Goal: Navigation & Orientation: Find specific page/section

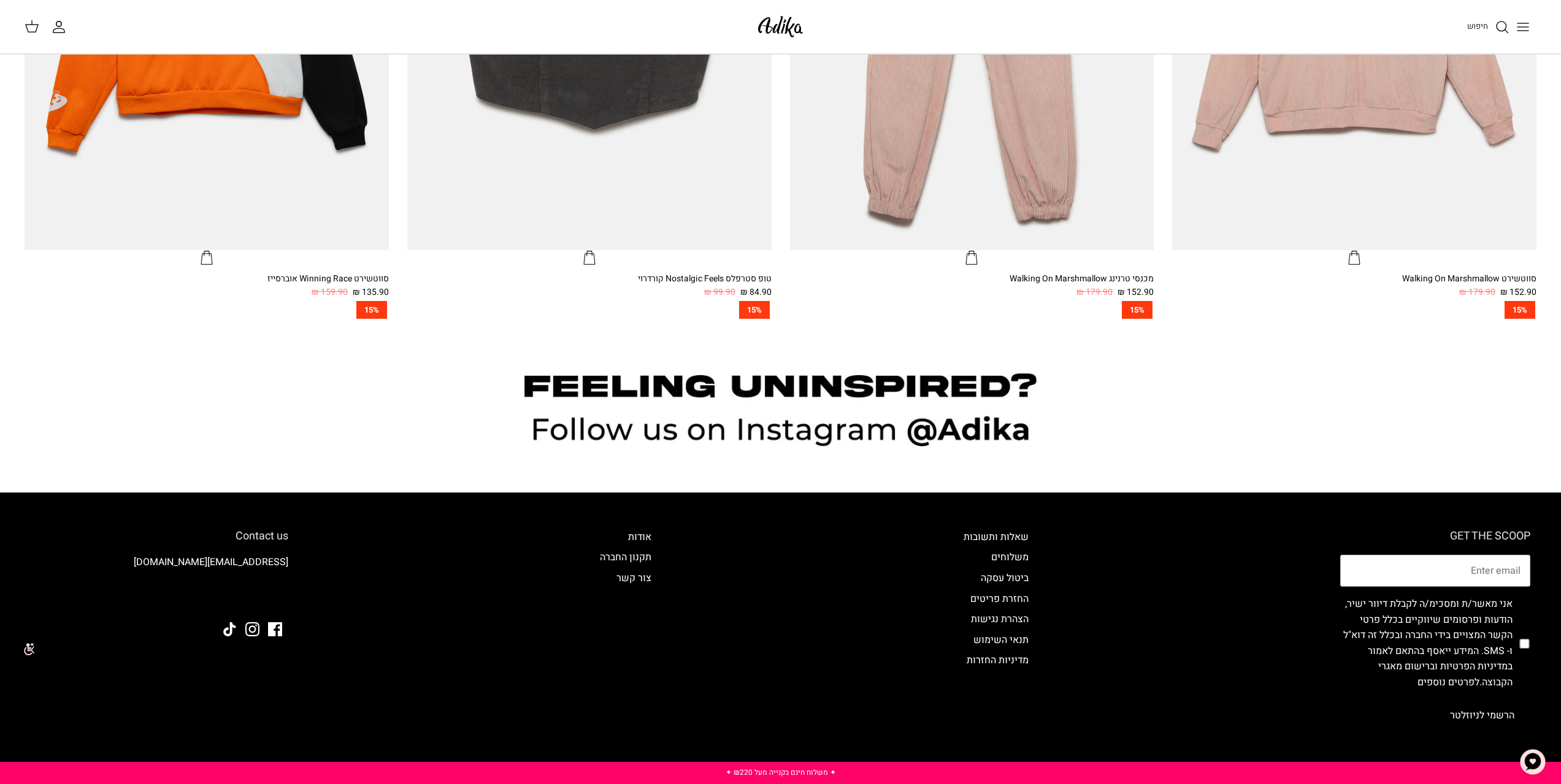
scroll to position [1581, 0]
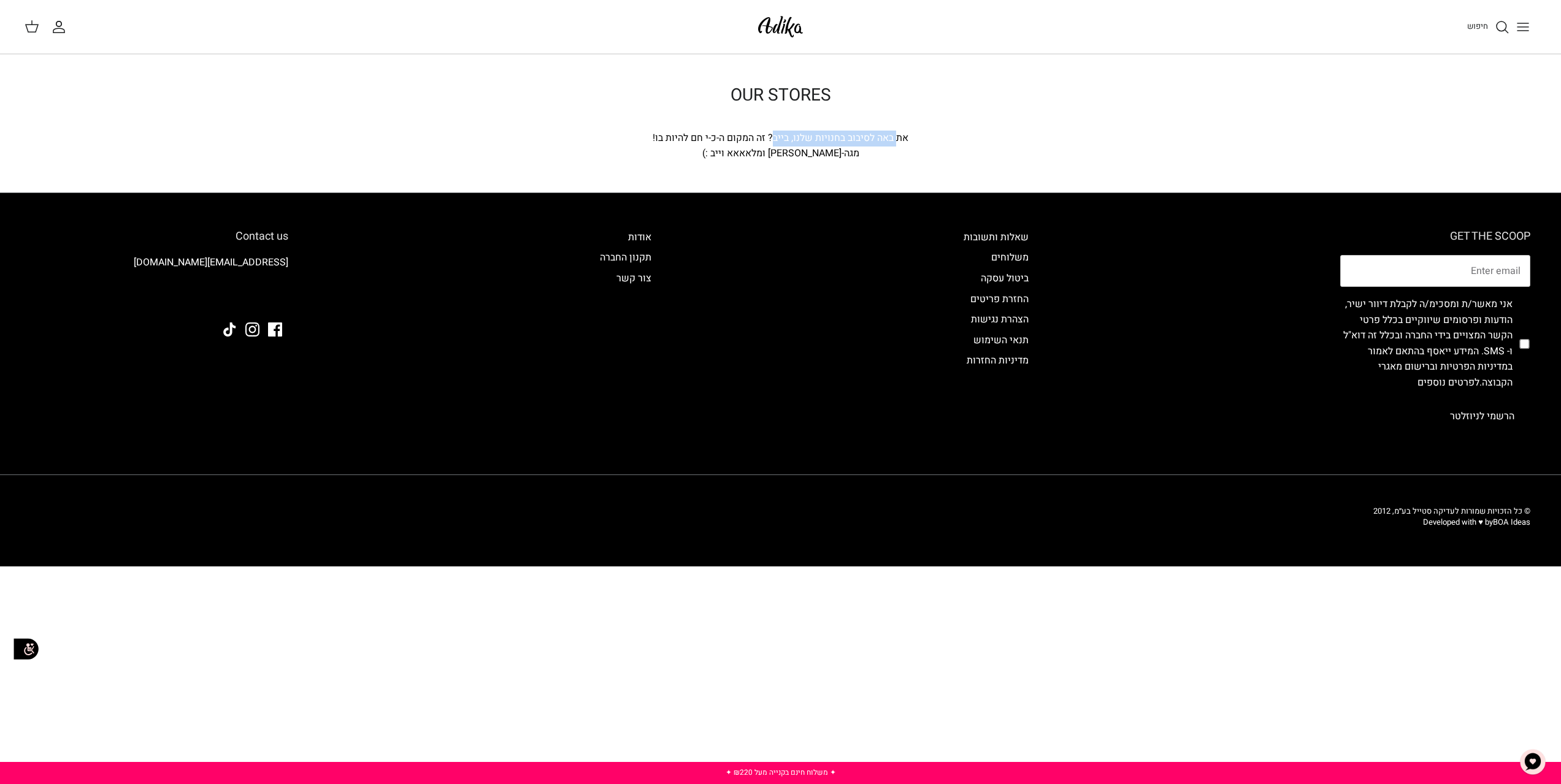
drag, startPoint x: 897, startPoint y: 144, endPoint x: 771, endPoint y: 144, distance: 126.0
click at [771, 144] on div "את באה לסיבוב בחנויות שלנו, בייב? זה המקום ה-כ-י חם להיות בו!" at bounding box center [780, 139] width 441 height 16
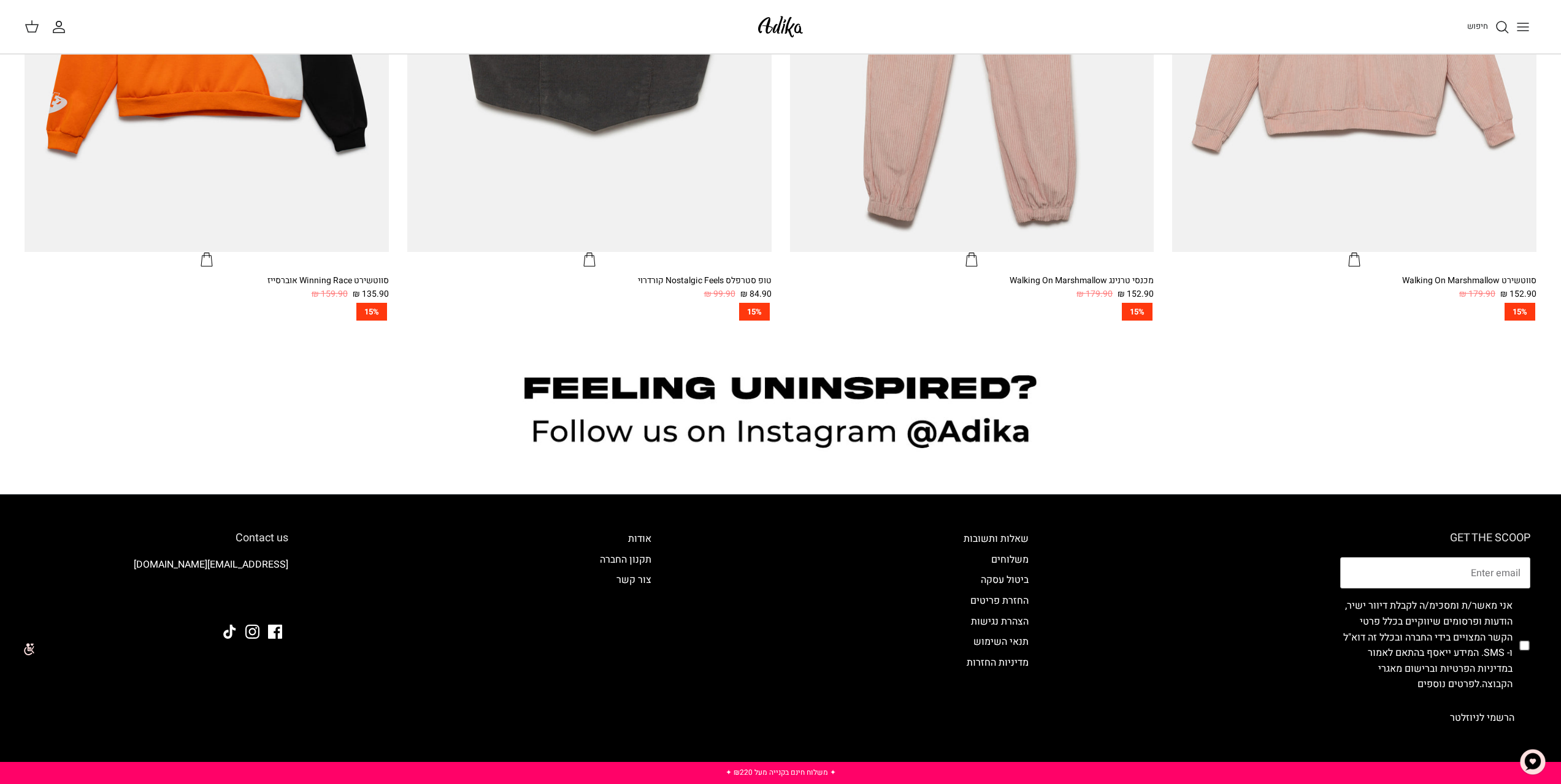
scroll to position [1581, 0]
